Goal: Communication & Community: Answer question/provide support

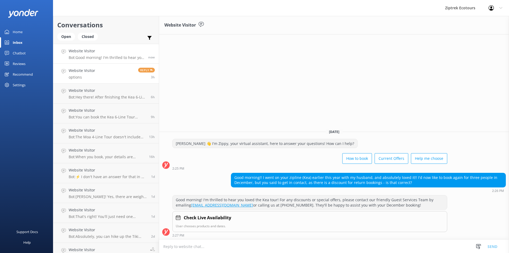
click at [93, 79] on p "options" at bounding box center [82, 77] width 27 height 5
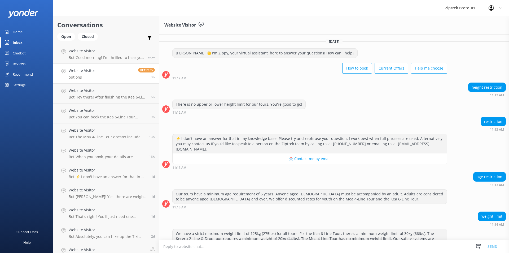
scroll to position [28, 0]
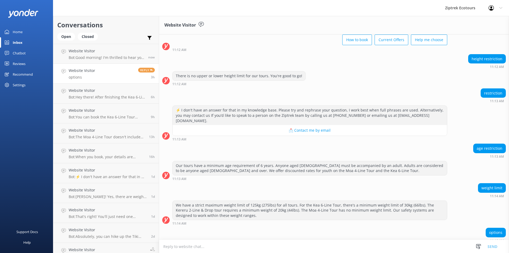
click at [142, 70] on span "Reply" at bounding box center [146, 70] width 17 height 5
click at [122, 53] on h4 "Website Visitor" at bounding box center [107, 51] width 76 height 6
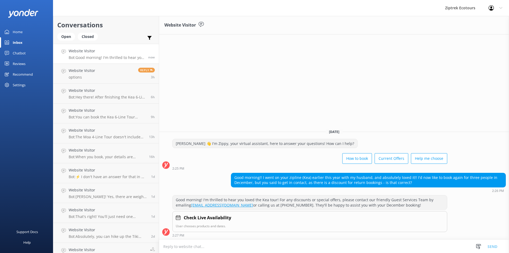
click at [216, 245] on textarea at bounding box center [334, 246] width 350 height 13
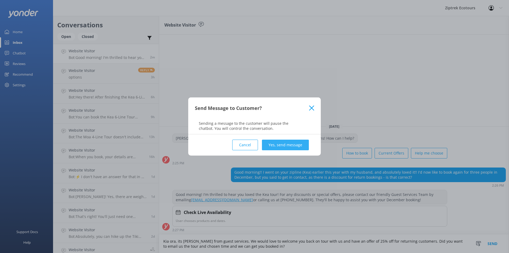
type textarea "Kia ora, its [PERSON_NAME] from guest services. We would love to welcome you ba…"
click at [283, 148] on button "Yes, send message" at bounding box center [285, 145] width 47 height 11
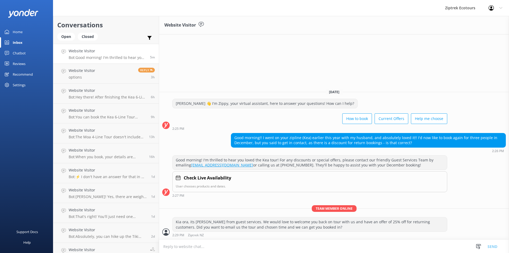
click at [255, 251] on textarea at bounding box center [334, 246] width 350 height 13
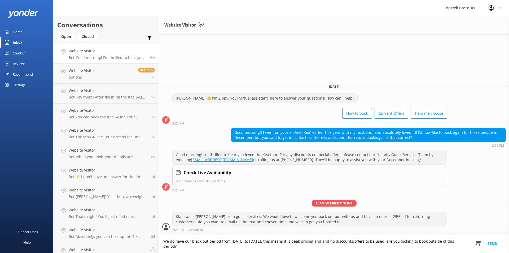
type textarea "We do have our black out period from [DATE] to [DATE], this means it is peak pr…"
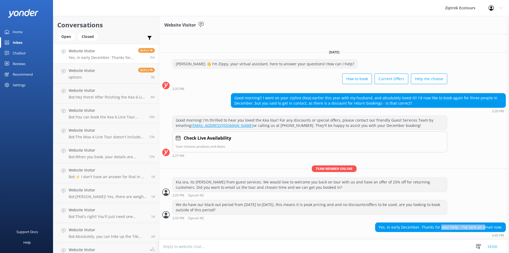
drag, startPoint x: 461, startPoint y: 227, endPoint x: 490, endPoint y: 228, distance: 28.9
click at [490, 228] on div "Yes, in early December. Thanks for your help - I've sent an email now." at bounding box center [441, 227] width 130 height 9
click at [492, 227] on div "Yes, in early December. Thanks for your help - I've sent an email now." at bounding box center [441, 227] width 130 height 9
click at [93, 76] on p "options" at bounding box center [82, 77] width 27 height 5
